Goal: Navigation & Orientation: Find specific page/section

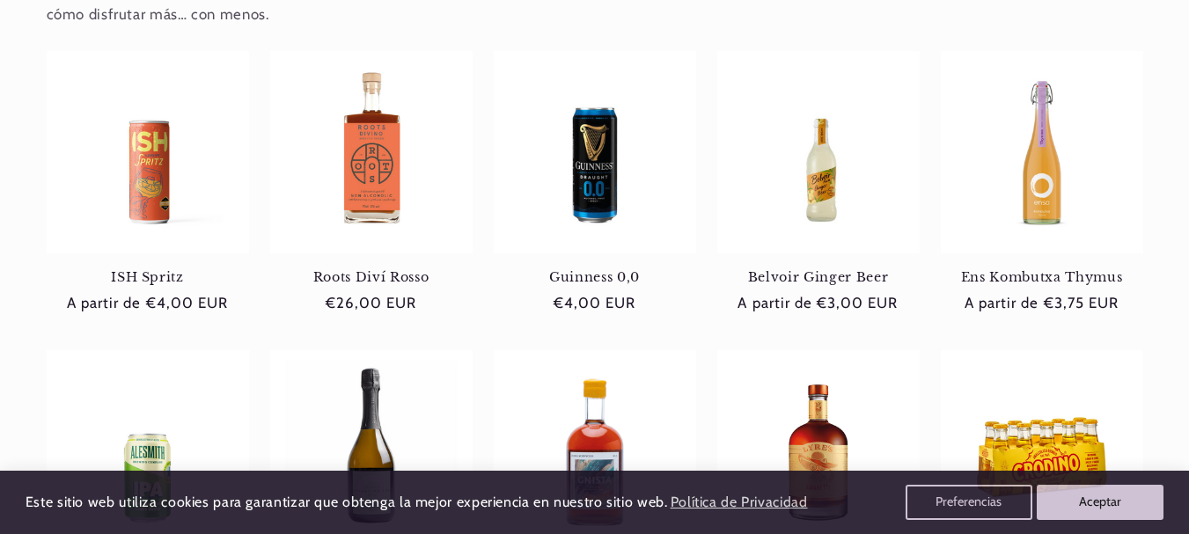
scroll to position [792, 0]
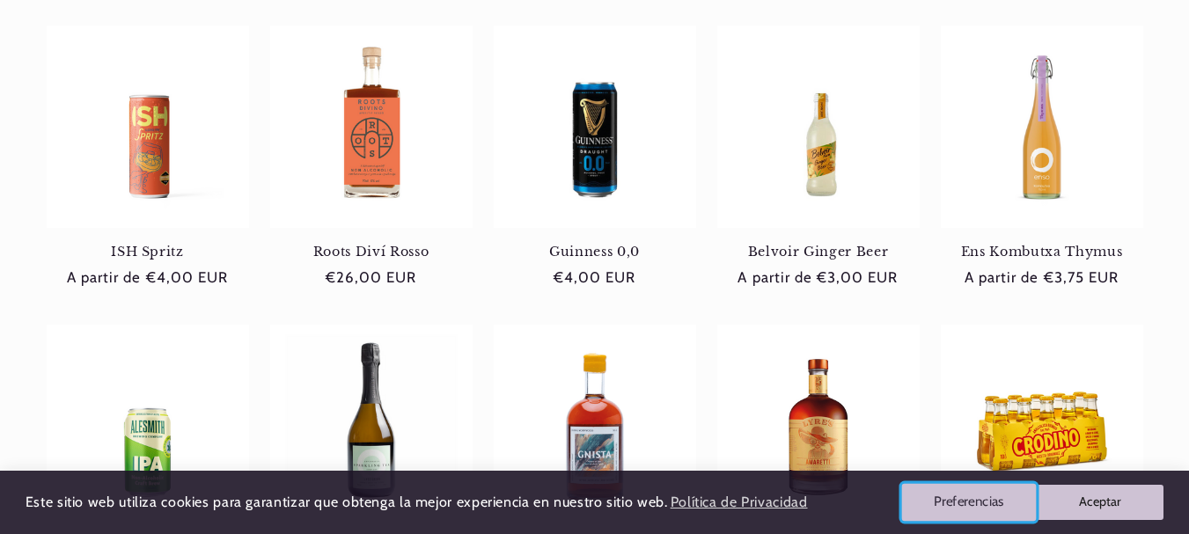
click at [958, 495] on button "Preferencias" at bounding box center [969, 502] width 135 height 37
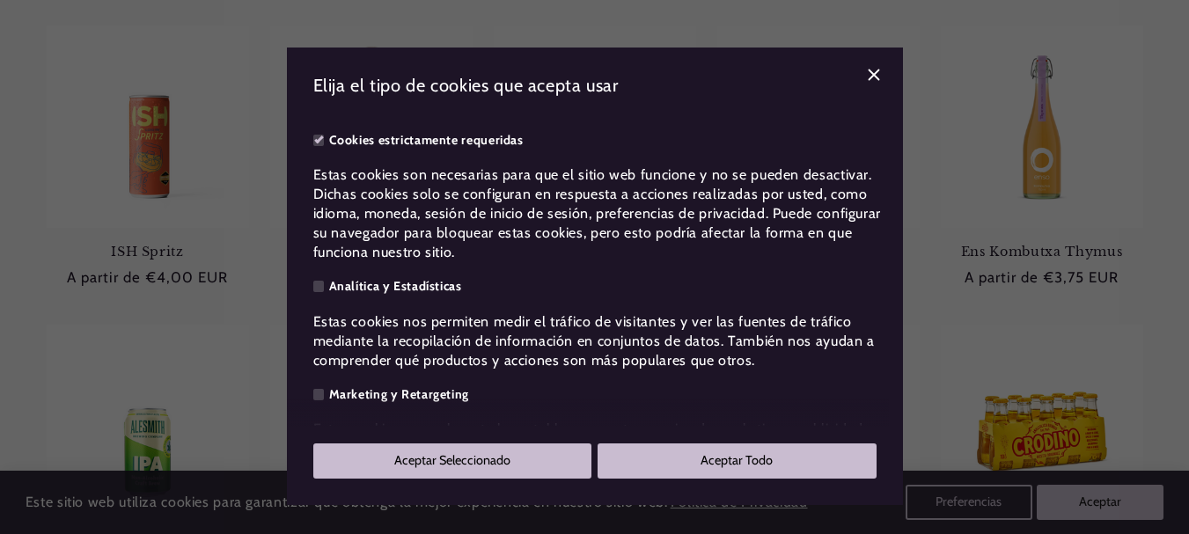
scroll to position [0, 1068]
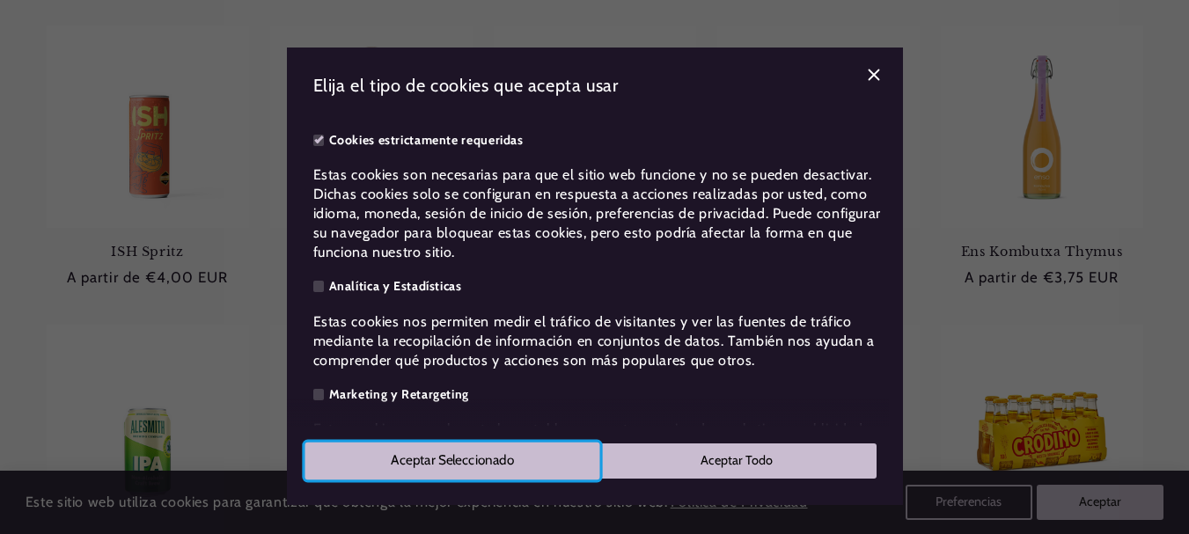
click at [455, 456] on button "Aceptar Seleccionado" at bounding box center [452, 461] width 295 height 37
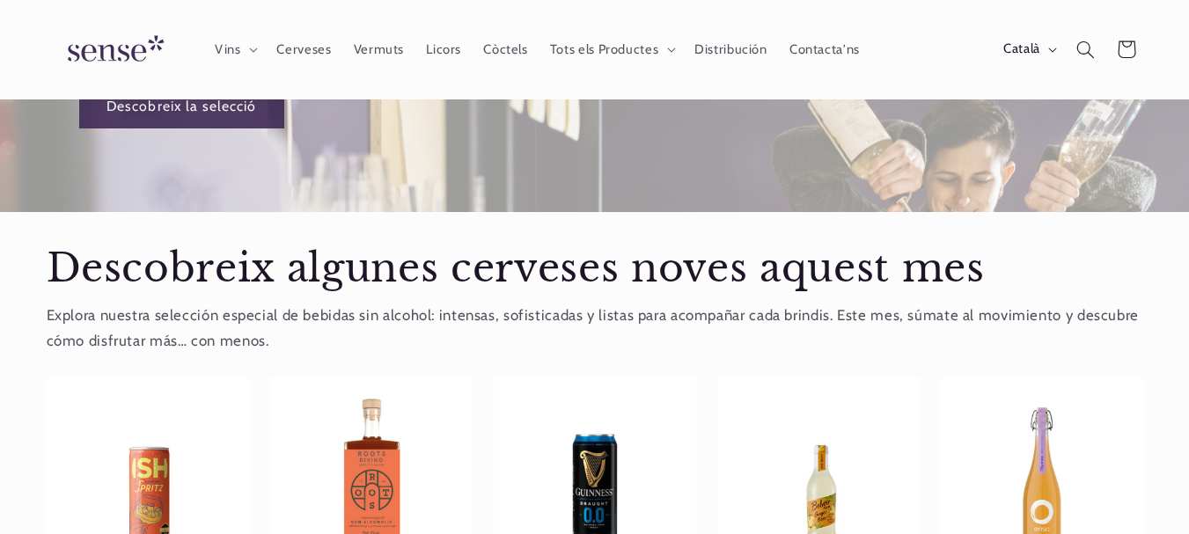
scroll to position [0, 0]
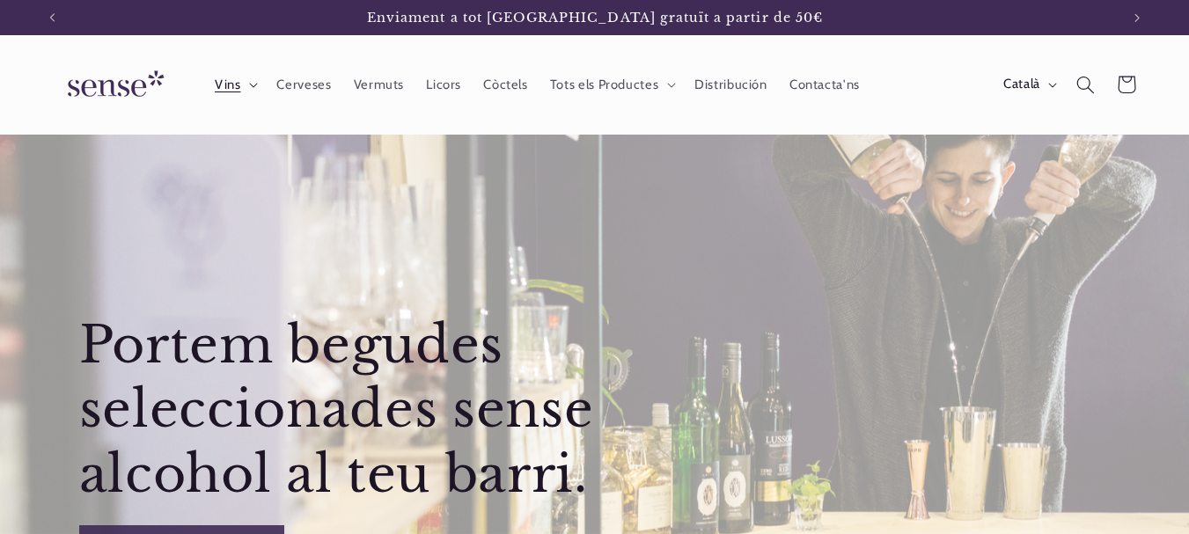
click at [232, 86] on span "Vins" at bounding box center [228, 85] width 26 height 17
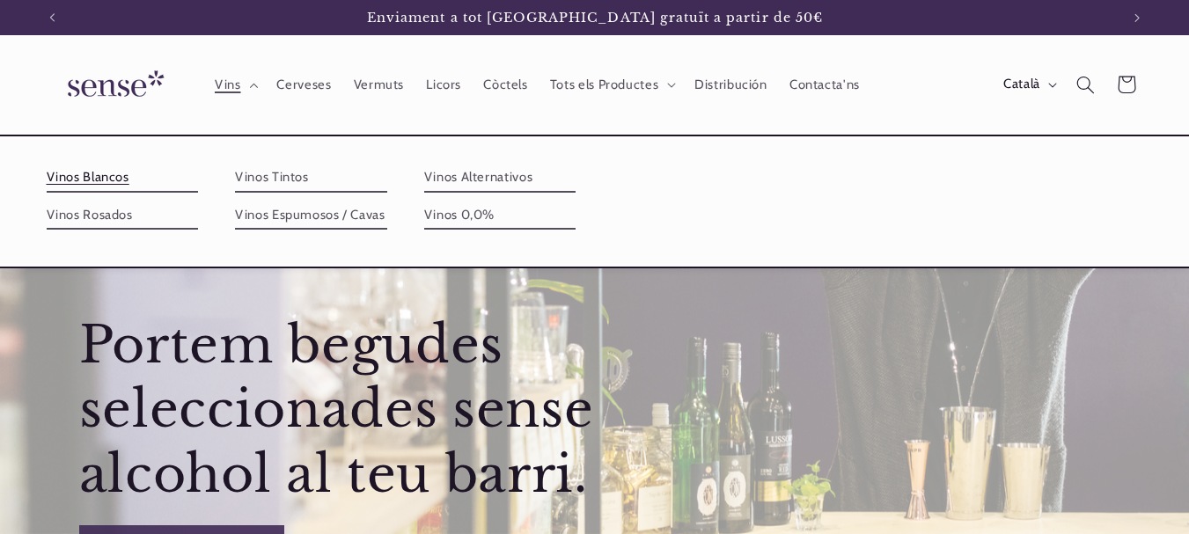
click at [118, 173] on link "Vinos Blancos" at bounding box center [123, 178] width 152 height 28
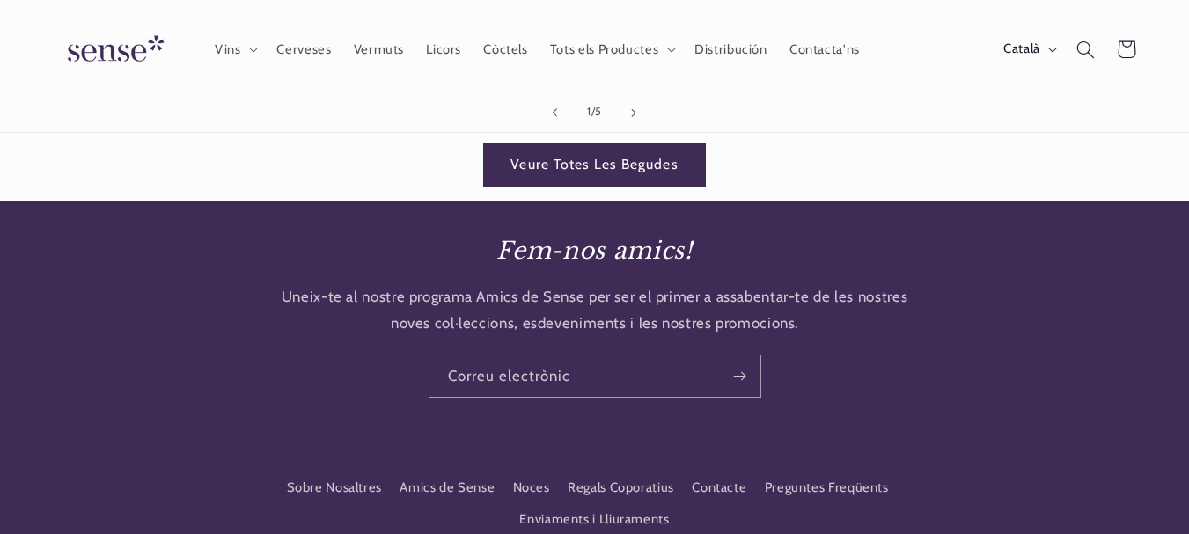
scroll to position [0, 1068]
click at [347, 477] on link "Sobre Nosaltres" at bounding box center [334, 490] width 95 height 27
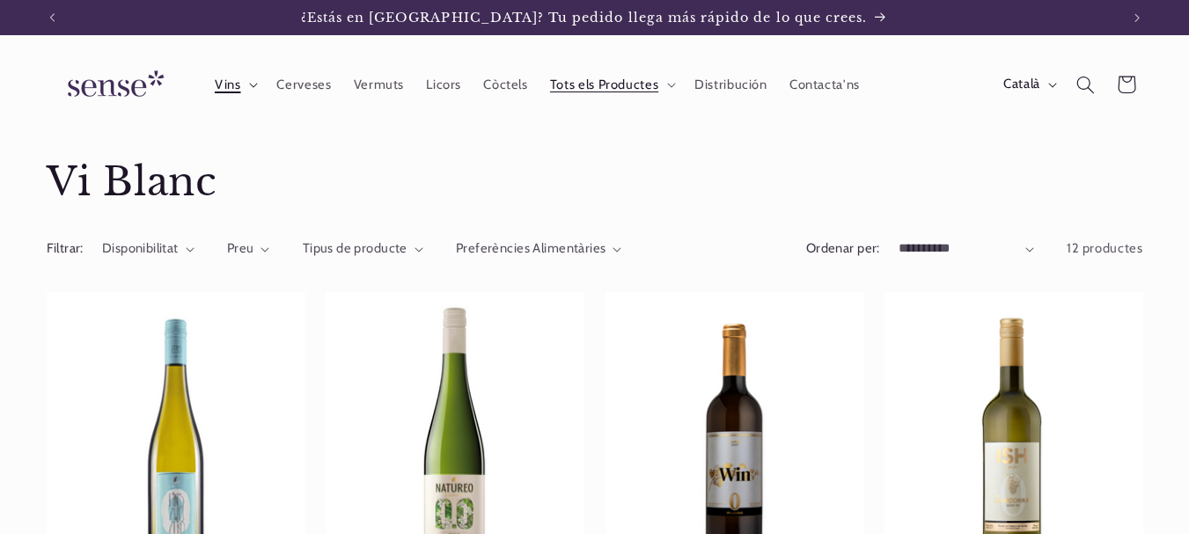
click at [239, 84] on span "Vins" at bounding box center [228, 85] width 26 height 17
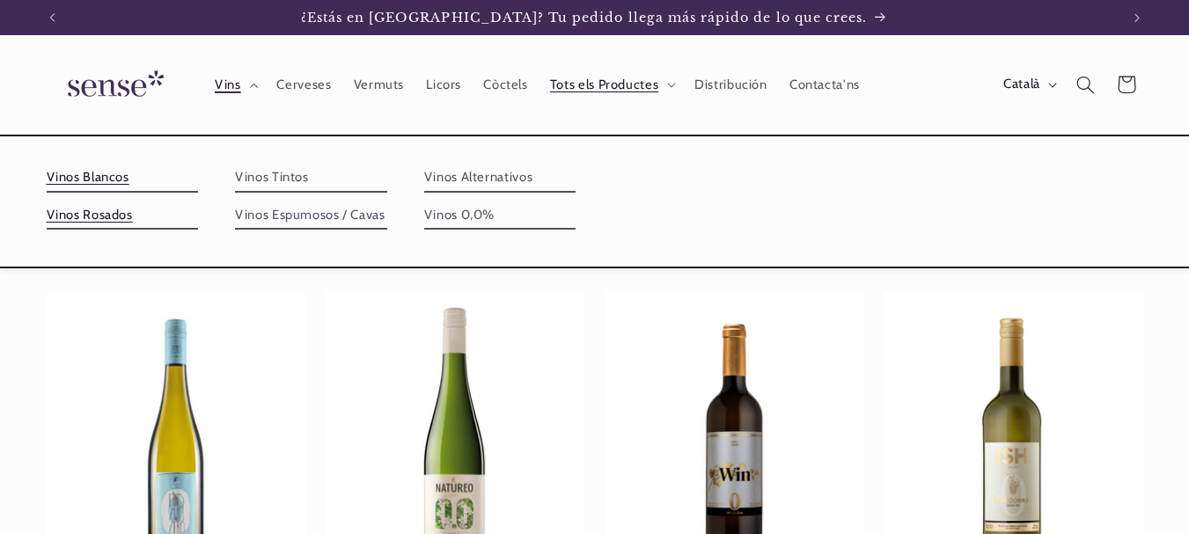
click at [99, 211] on link "Vinos Rosados" at bounding box center [123, 216] width 152 height 28
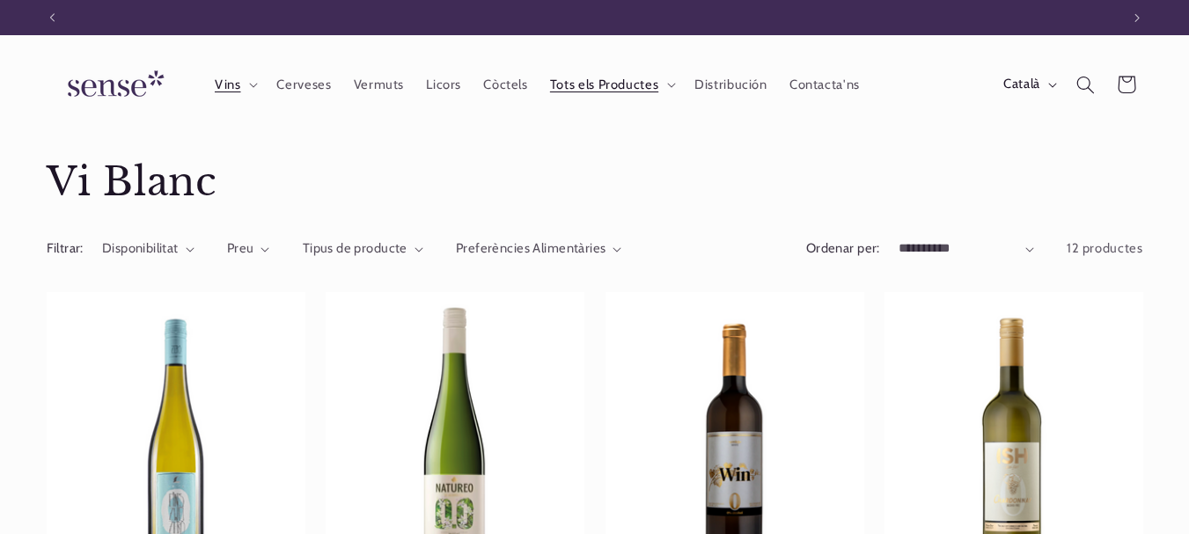
scroll to position [0, 1068]
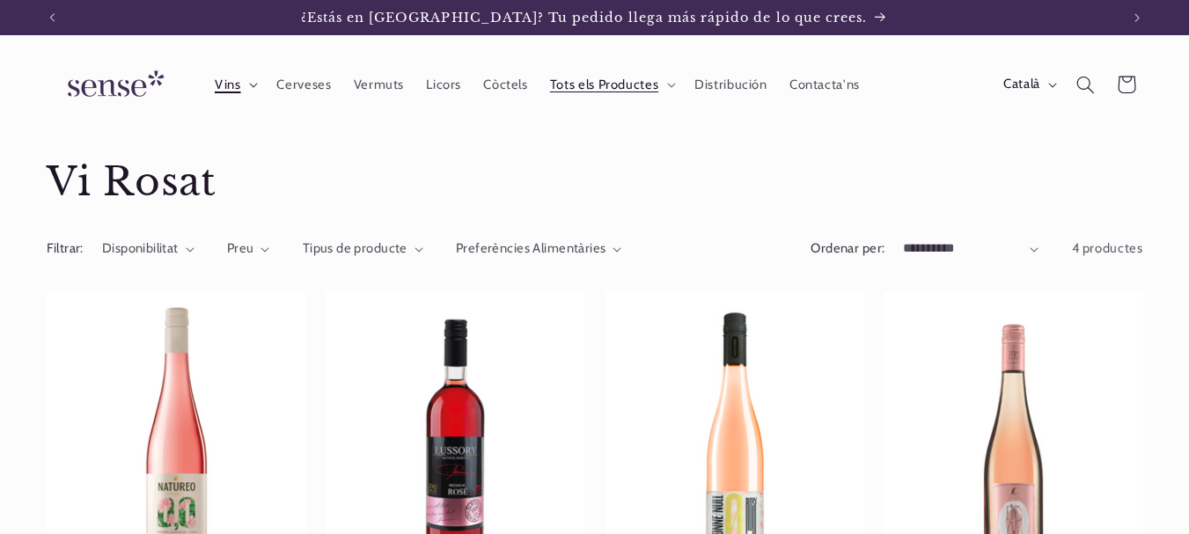
click at [237, 91] on span "Vins" at bounding box center [228, 85] width 26 height 17
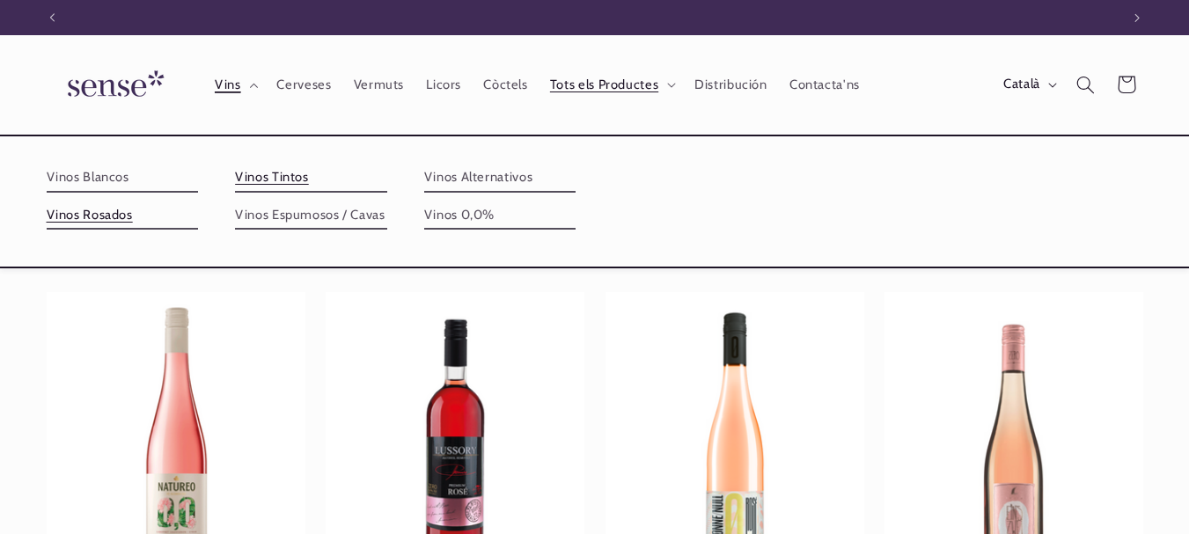
scroll to position [0, 1068]
click at [249, 187] on link "Vinos Tintos" at bounding box center [311, 178] width 152 height 28
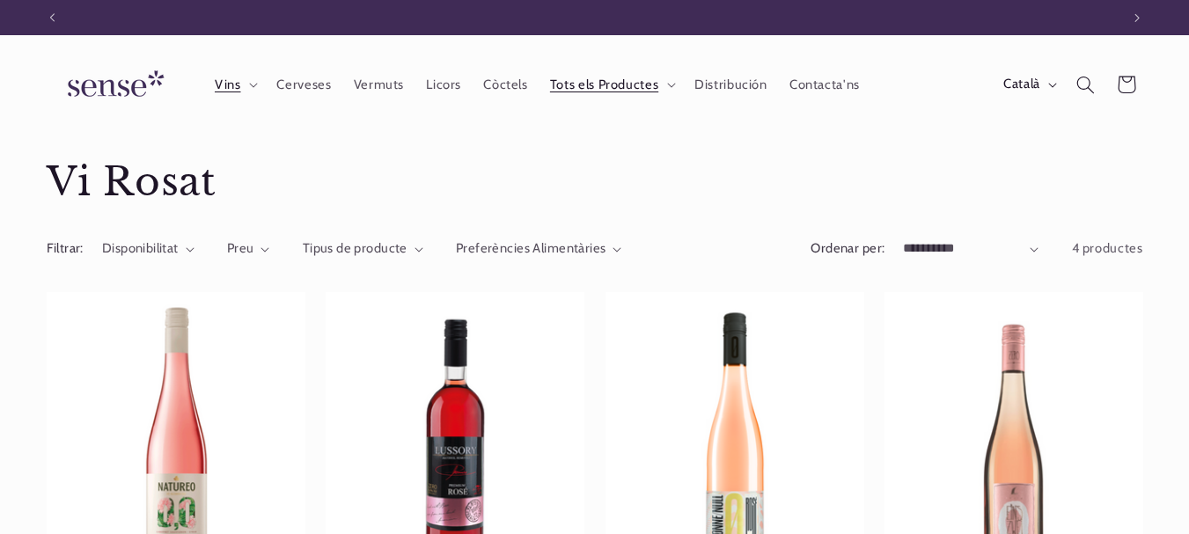
scroll to position [0, 0]
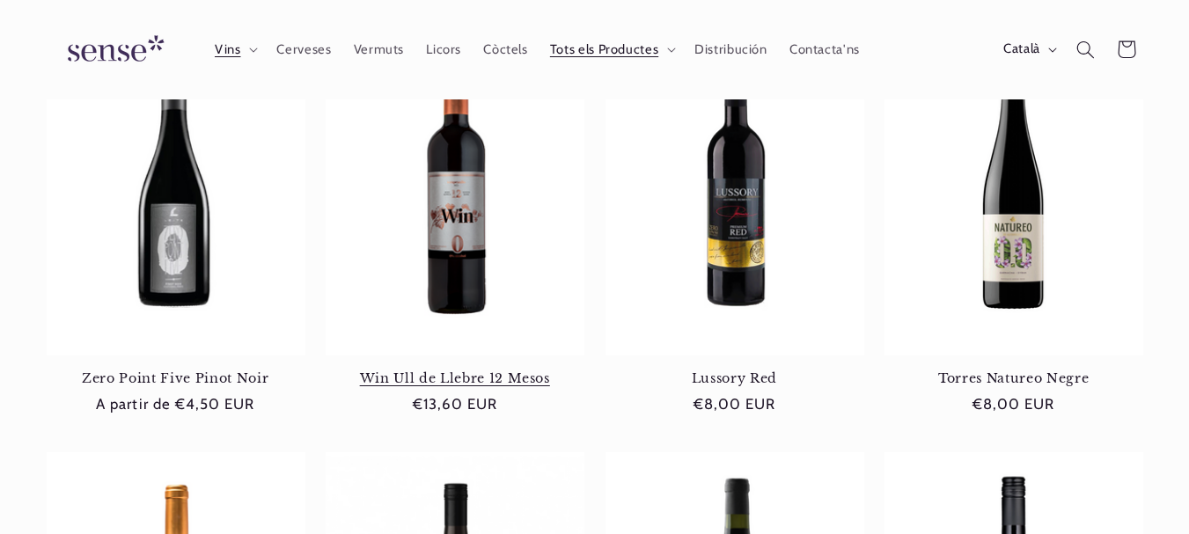
scroll to position [247, 0]
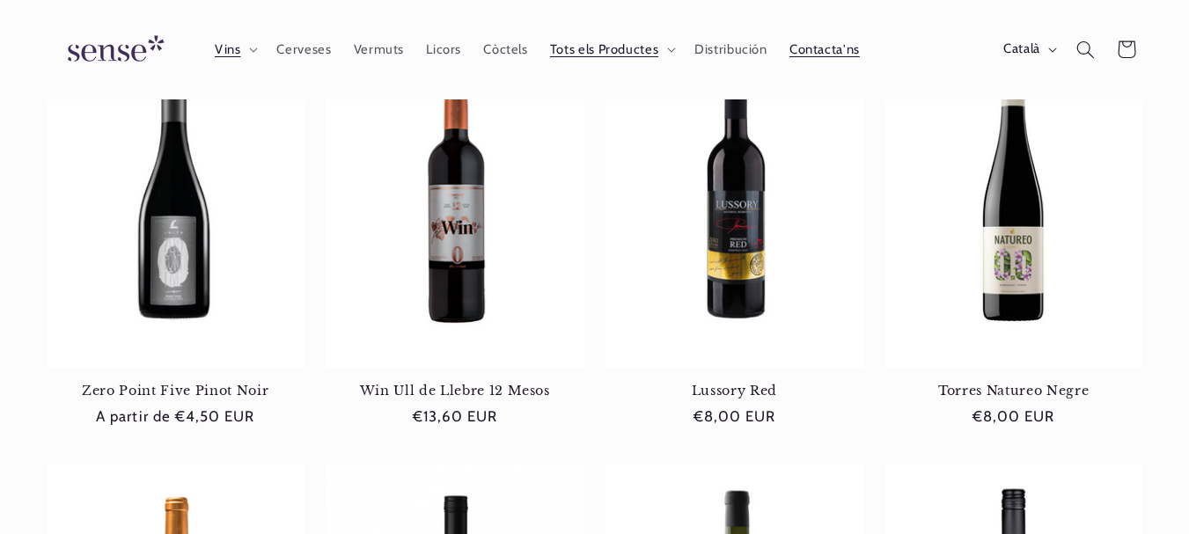
click at [823, 48] on span "Contacta'ns" at bounding box center [825, 49] width 70 height 17
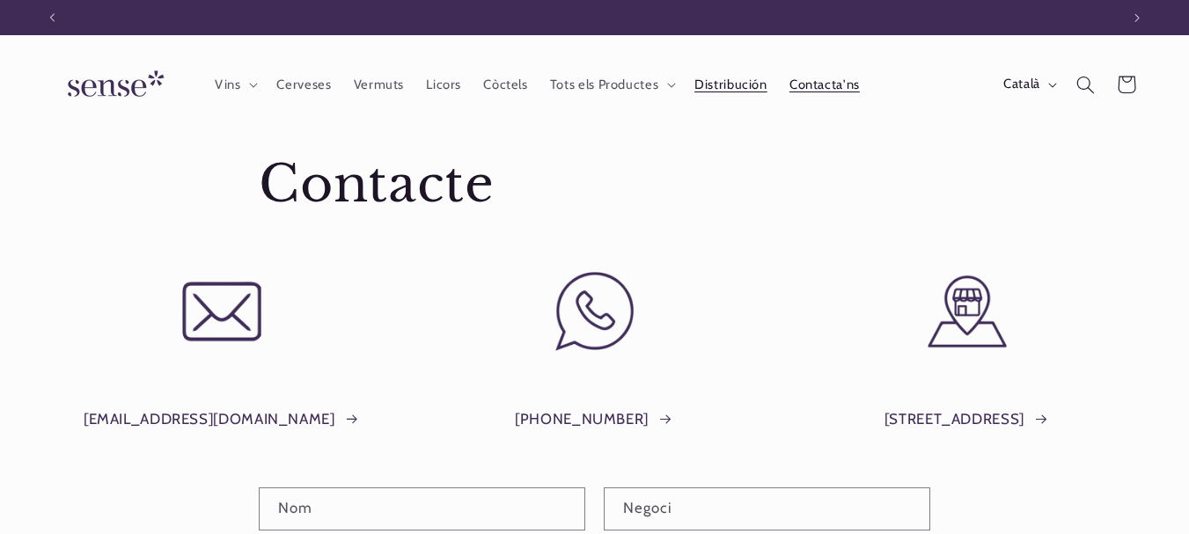
scroll to position [0, 1068]
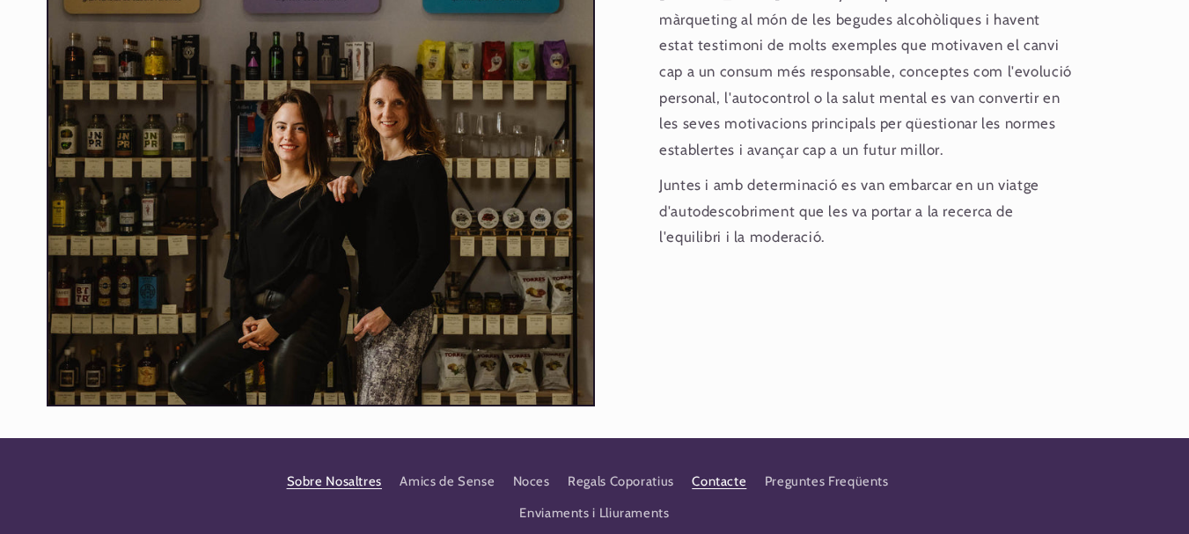
click at [711, 467] on link "Contacte" at bounding box center [719, 483] width 55 height 32
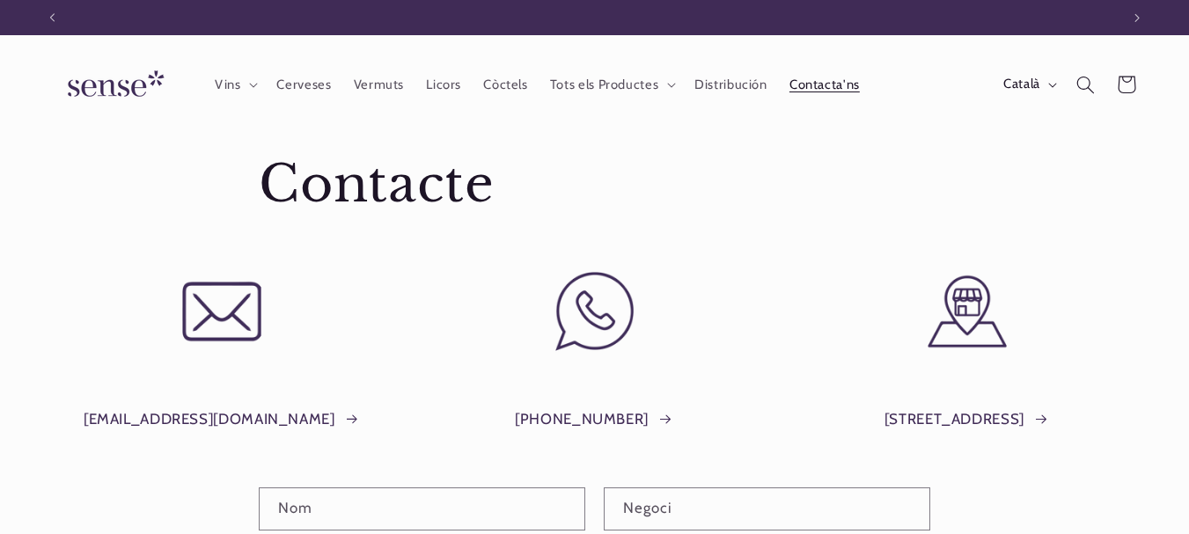
scroll to position [0, 1068]
